Goal: Communication & Community: Connect with others

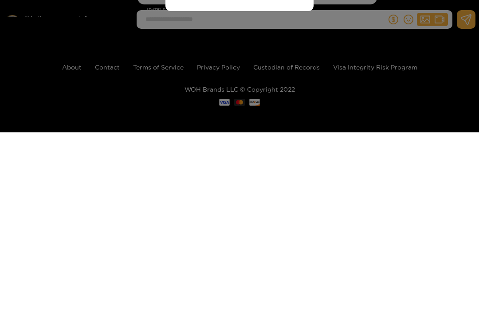
scroll to position [95, 0]
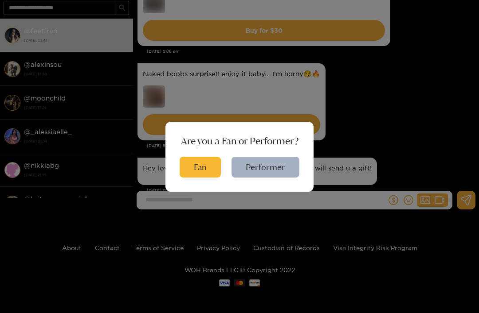
click at [215, 178] on button "Fan" at bounding box center [200, 167] width 41 height 21
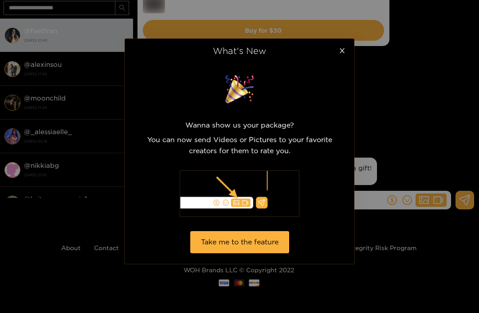
click at [341, 51] on icon "close" at bounding box center [342, 50] width 7 height 7
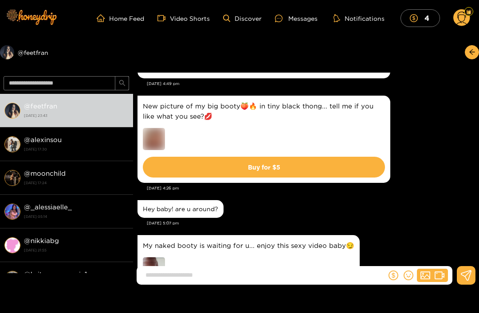
scroll to position [965, 0]
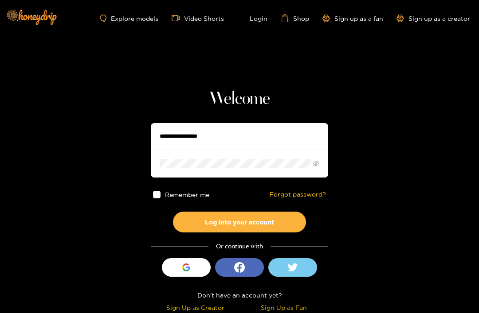
type input "**********"
click at [239, 222] on button "Log into your account" at bounding box center [239, 222] width 133 height 21
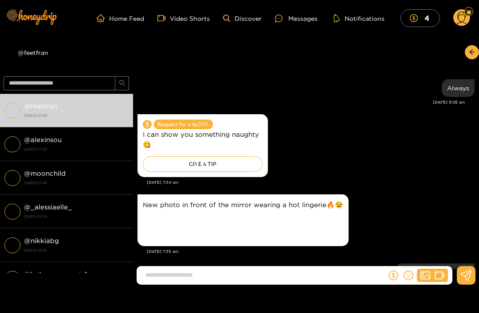
scroll to position [1362, 0]
